Goal: Find contact information: Find contact information

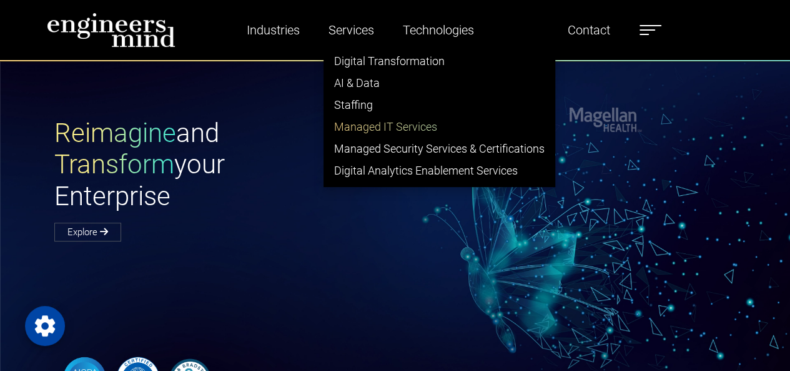
click at [341, 123] on link "Managed IT Services" at bounding box center [439, 127] width 231 height 22
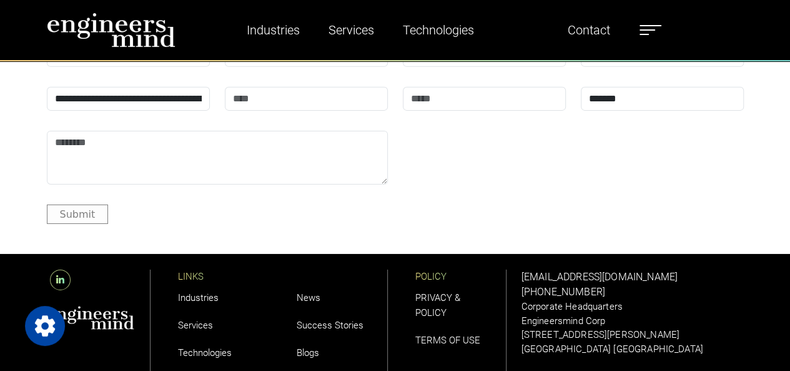
scroll to position [4493, 0]
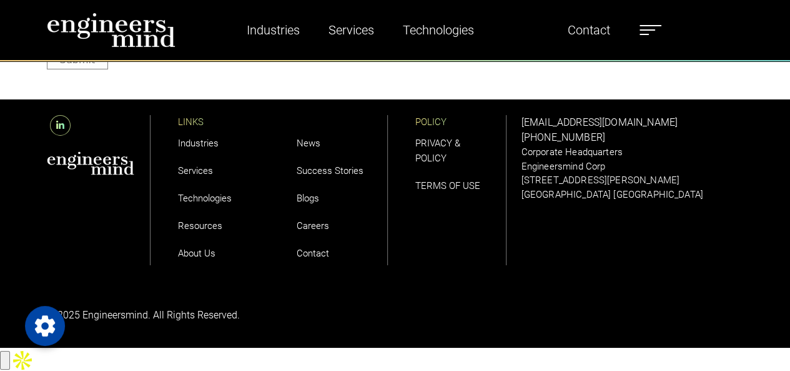
drag, startPoint x: 600, startPoint y: 157, endPoint x: 535, endPoint y: 157, distance: 65.0
click at [535, 157] on div "solutions@engineersmind.com +1 201 751 3084 Corporate Headquarters Engineersmin…" at bounding box center [633, 158] width 222 height 86
copy link "201 751 3084"
